Goal: Check status: Check status

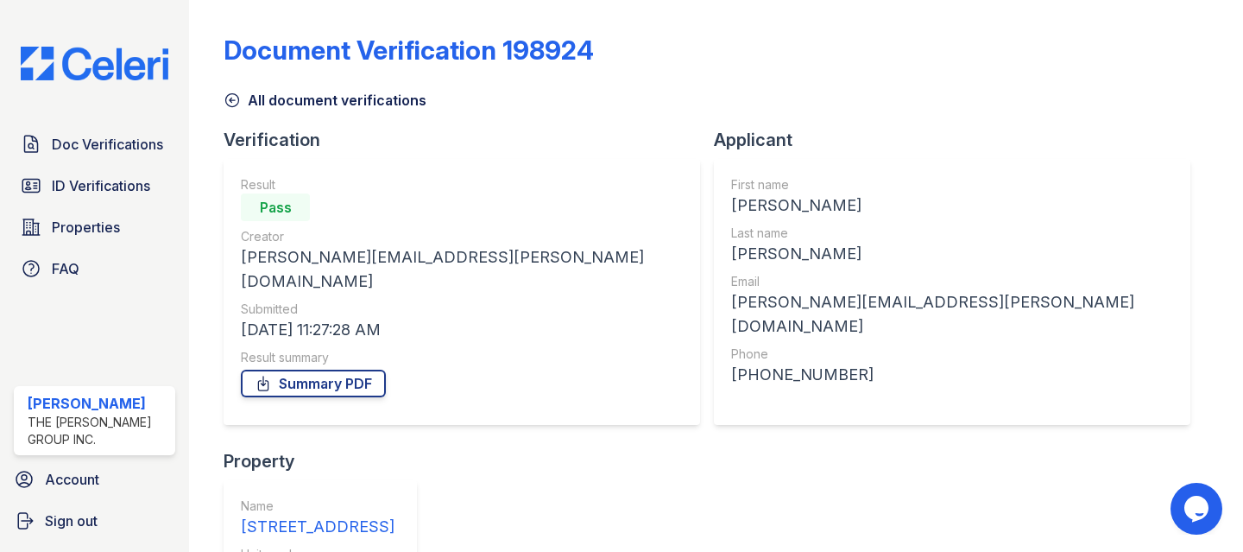
scroll to position [821, 0]
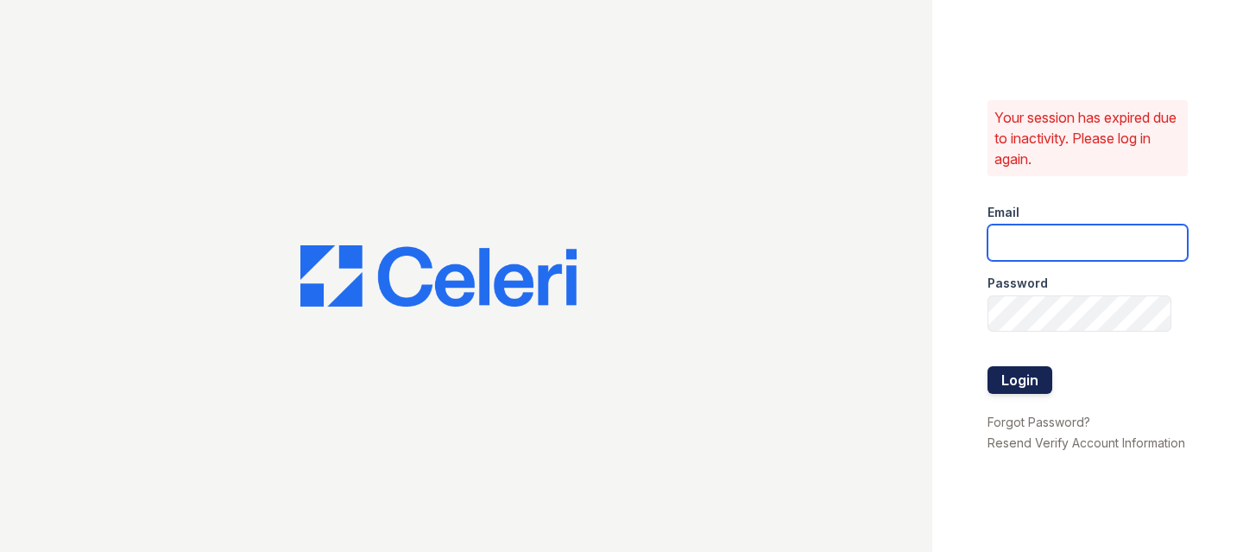
type input "raymond+jaygroup@bohemiarealtygroup.com"
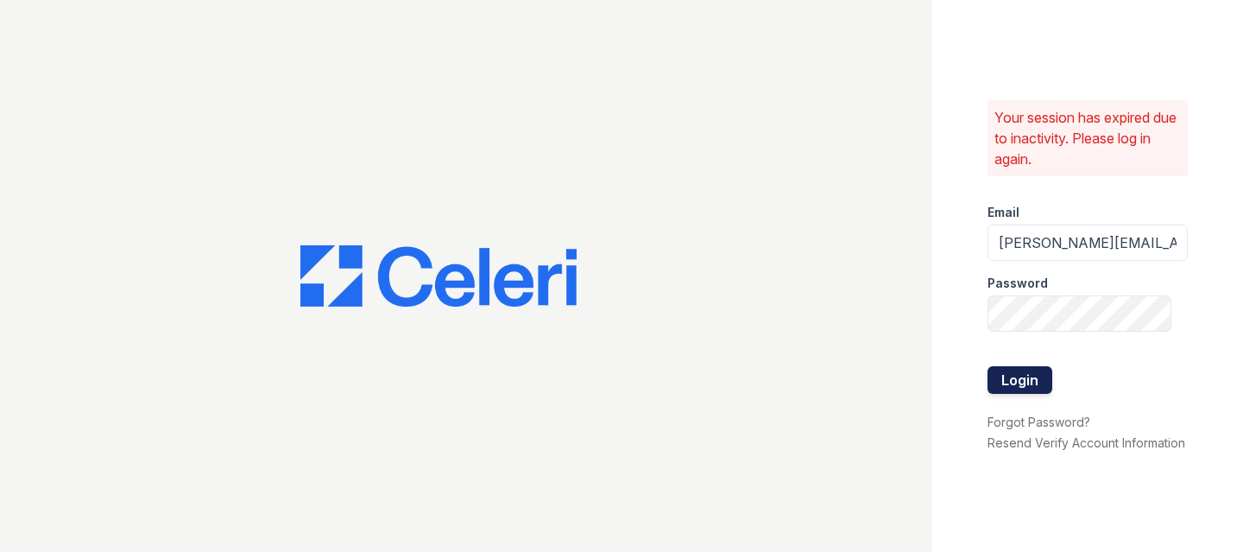
click at [1025, 366] on button "Login" at bounding box center [1020, 380] width 65 height 28
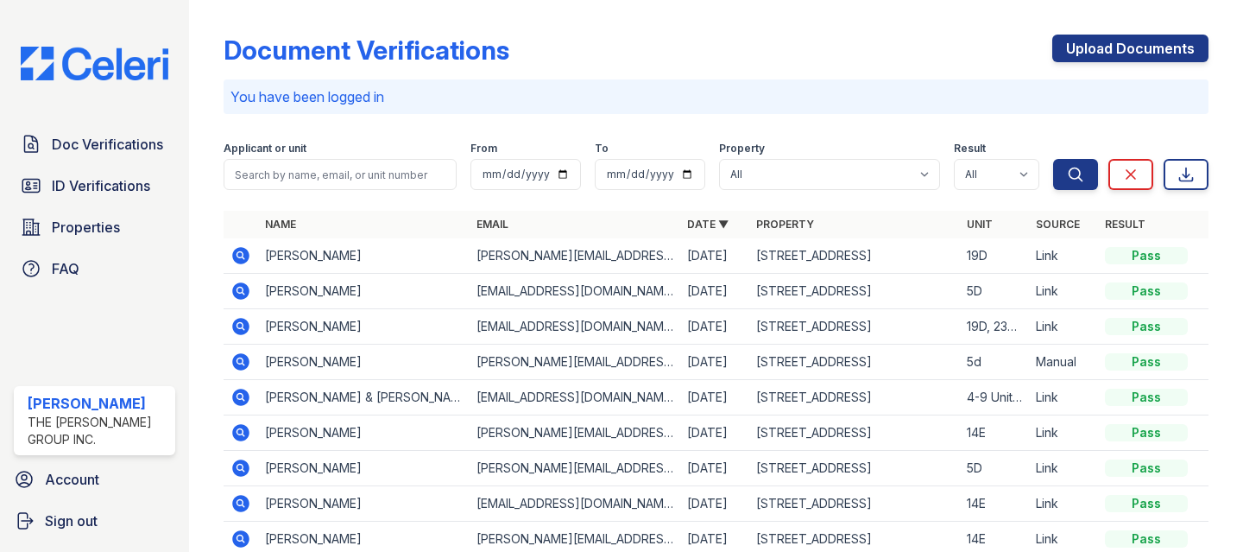
click at [235, 325] on icon at bounding box center [241, 326] width 17 height 17
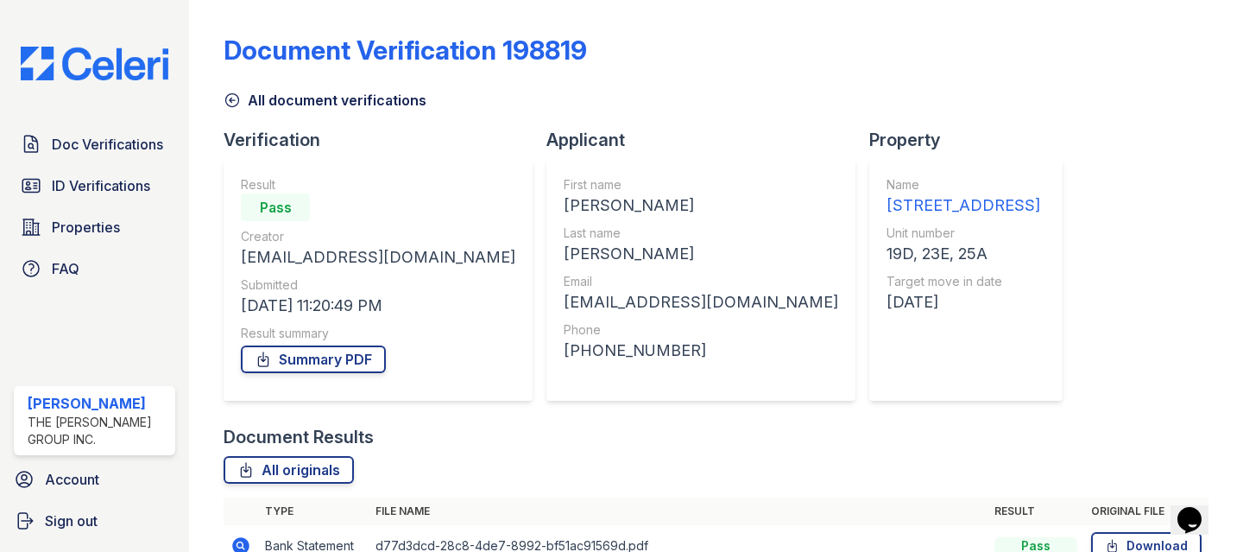
scroll to position [1029, 0]
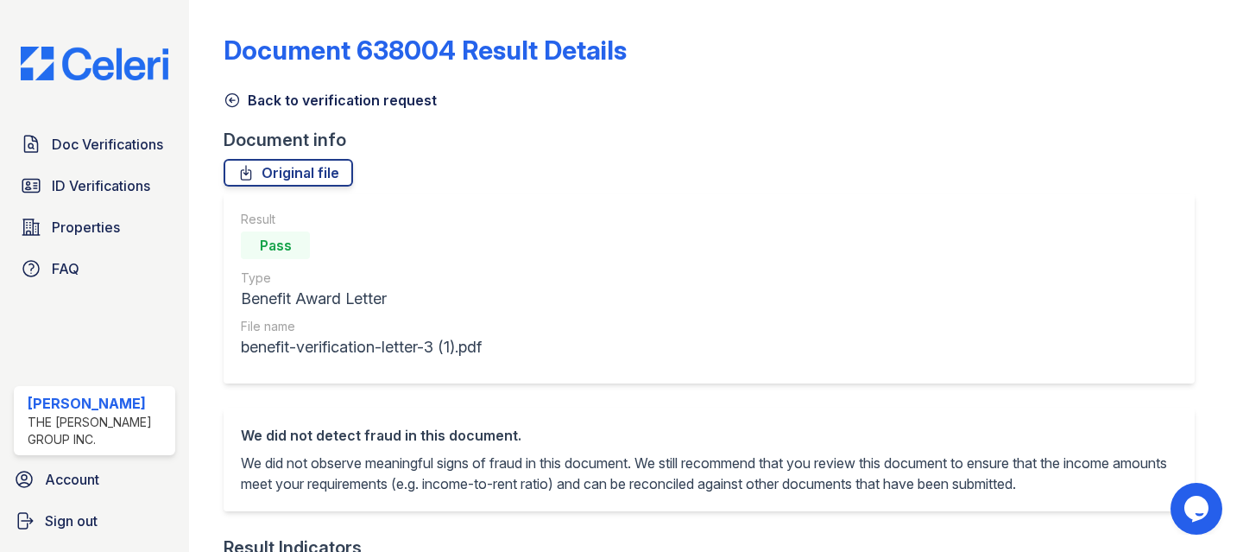
scroll to position [121, 0]
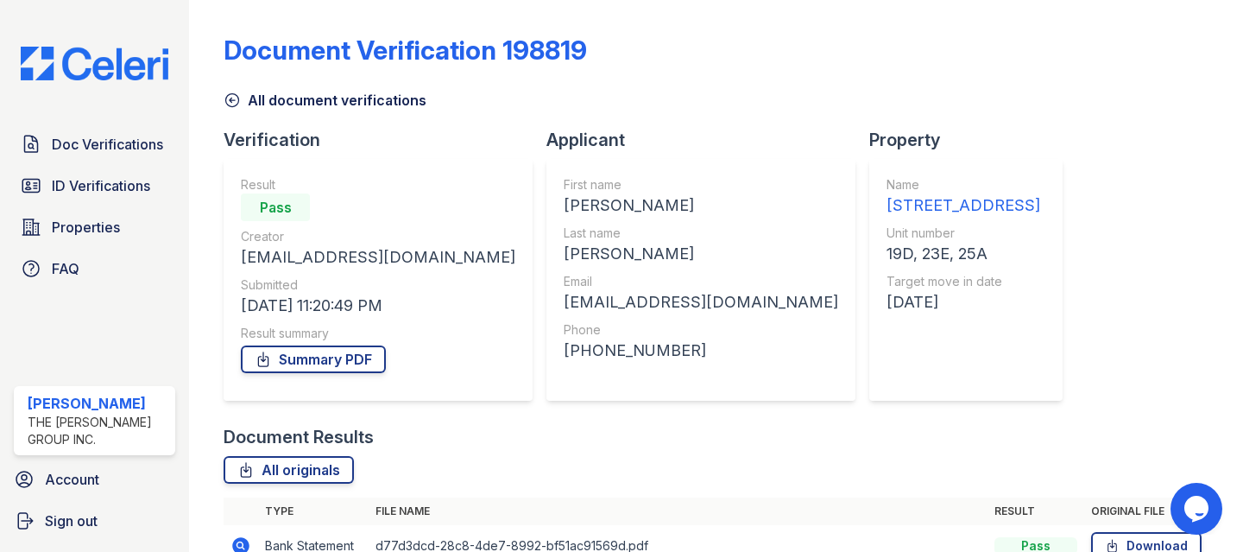
scroll to position [940, 0]
click at [292, 456] on link "All originals" at bounding box center [289, 470] width 130 height 28
click at [300, 345] on link "Summary PDF" at bounding box center [313, 359] width 145 height 28
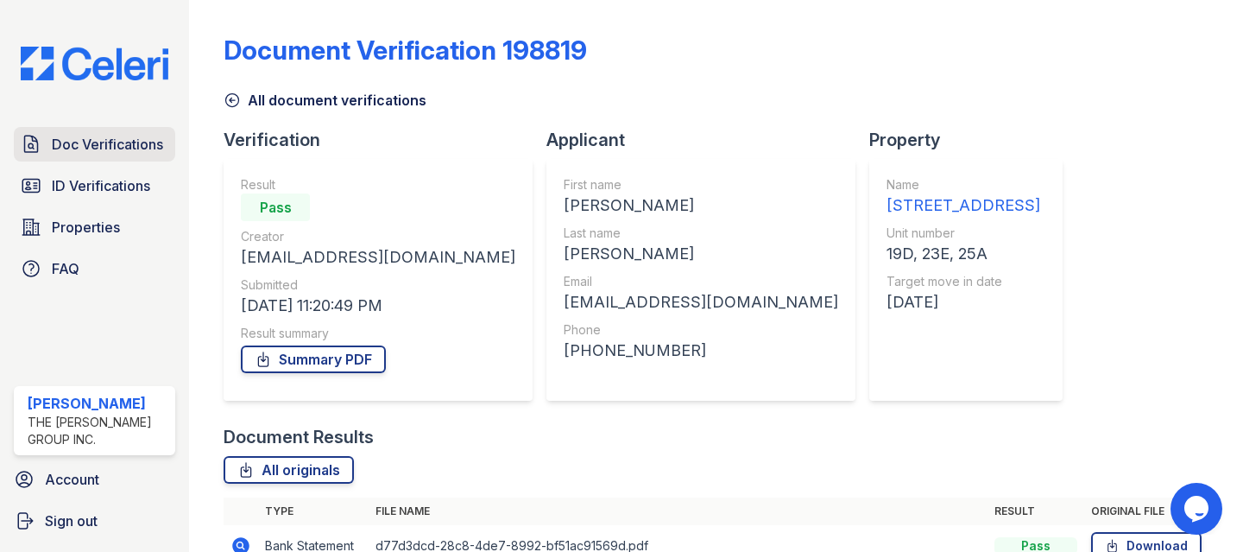
click at [104, 155] on span "Doc Verifications" at bounding box center [107, 144] width 111 height 21
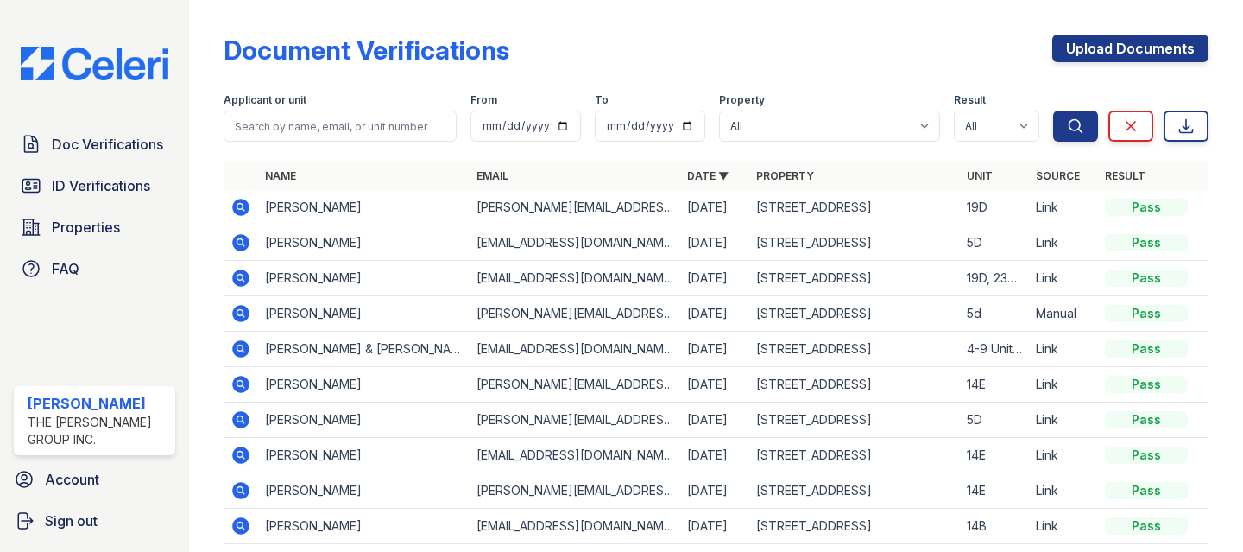
click at [245, 206] on icon at bounding box center [241, 207] width 17 height 17
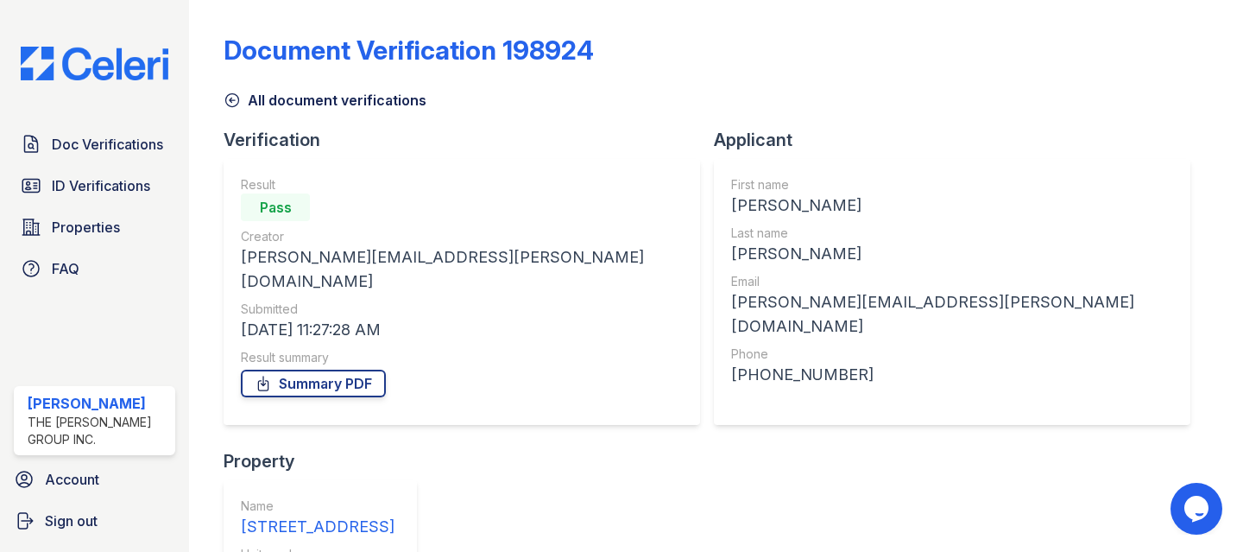
scroll to position [36, 0]
click at [92, 134] on span "Doc Verifications" at bounding box center [107, 144] width 111 height 21
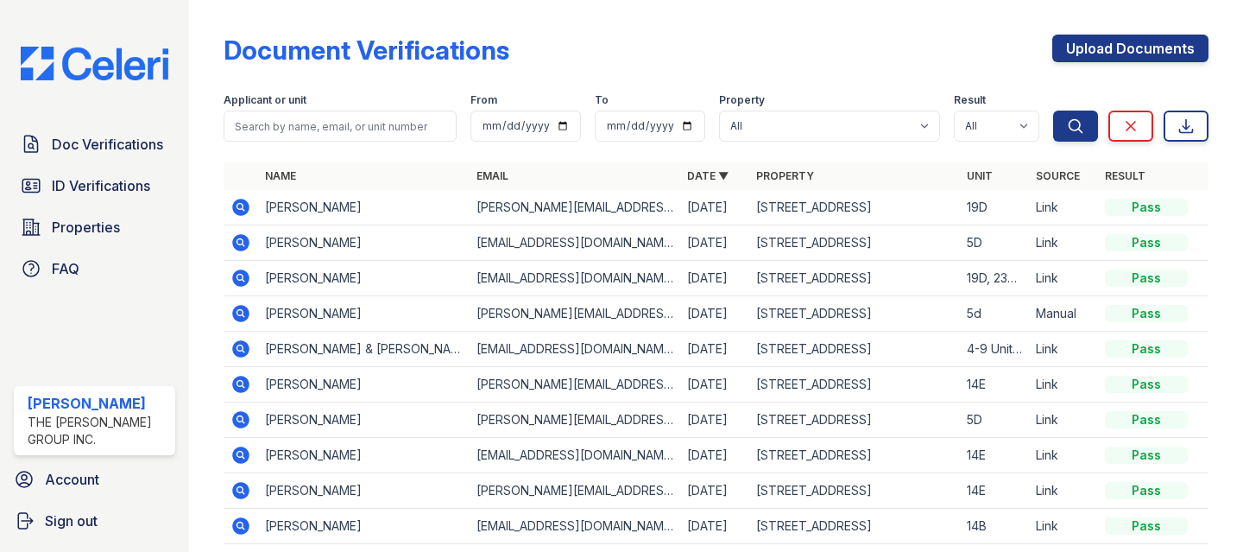
click at [348, 204] on td "[PERSON_NAME]" at bounding box center [363, 207] width 211 height 35
click at [239, 205] on icon at bounding box center [240, 206] width 4 height 4
